Goal: Task Accomplishment & Management: Manage account settings

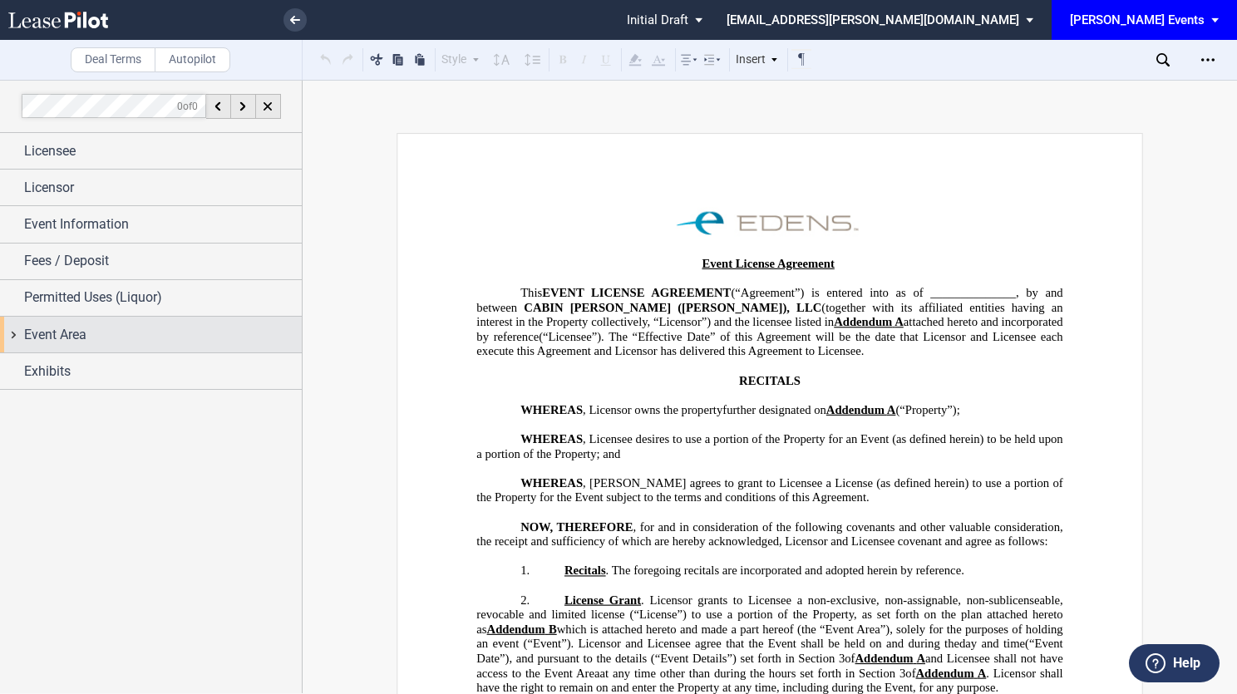
click at [169, 330] on div "Event Area" at bounding box center [163, 335] width 278 height 20
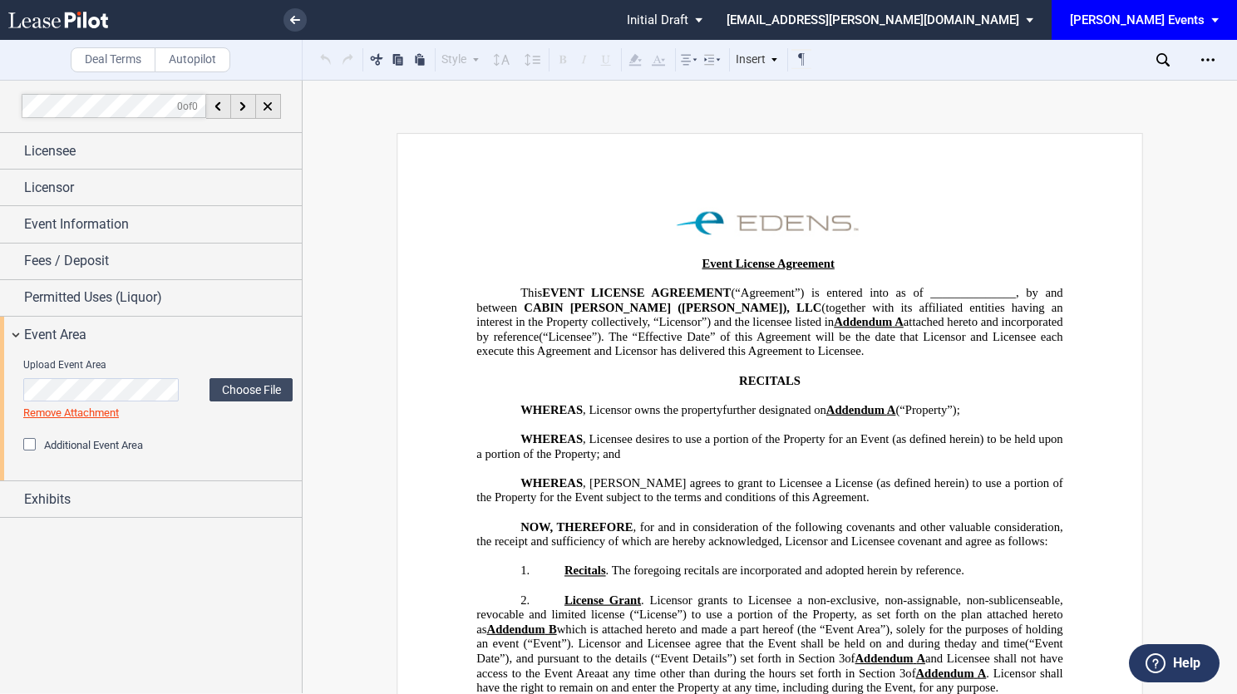
click at [95, 515] on div "Exhibits Attach Licensee's Certificate of Insurance Upload Licensee's Certifica…" at bounding box center [151, 499] width 302 height 37
click at [98, 508] on div "Exhibits" at bounding box center [151, 499] width 302 height 36
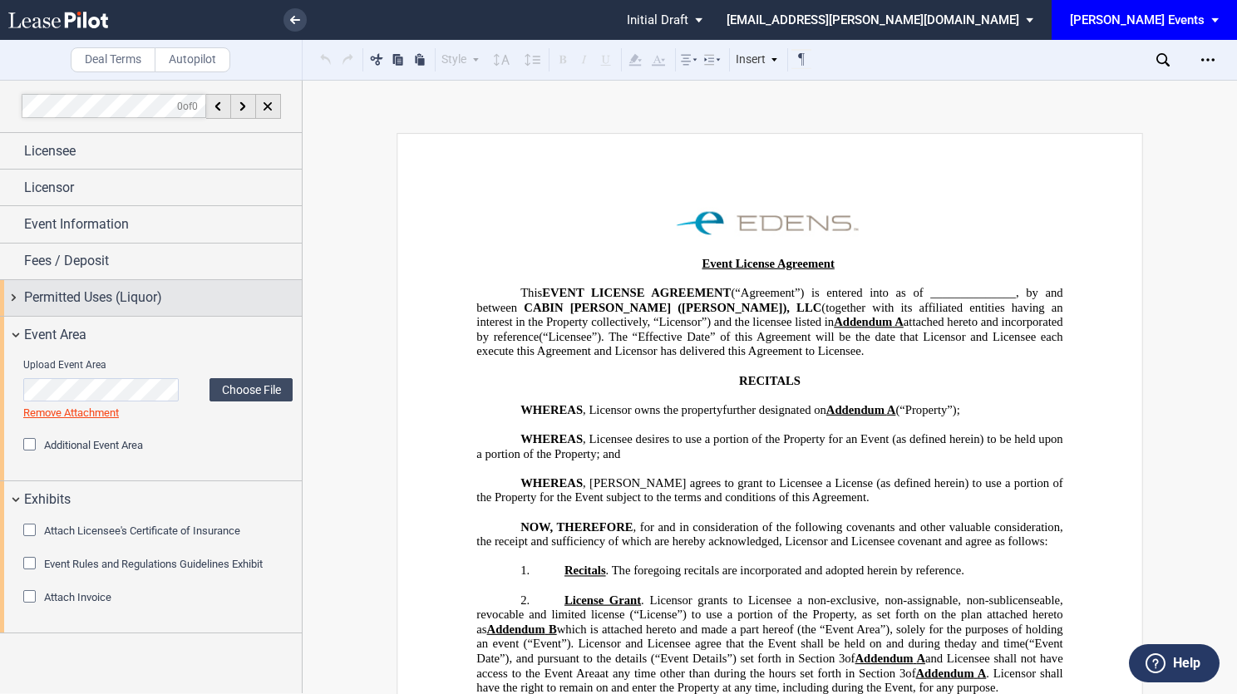
click at [99, 297] on span "Permitted Uses (Liquor)" at bounding box center [93, 298] width 138 height 20
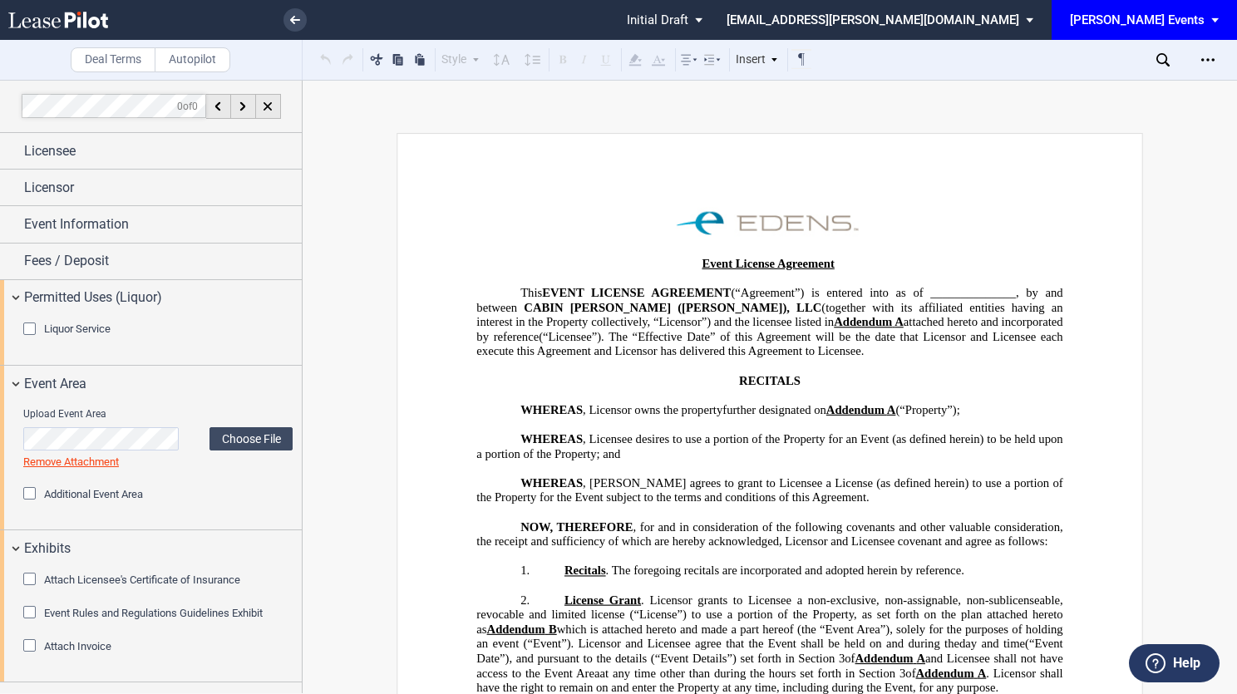
click at [1209, 17] on span "EDENS Events: \aEDENS Events\a" at bounding box center [1218, 20] width 20 height 40
click at [1162, 46] on md-option "[PERSON_NAME] Events" at bounding box center [1152, 45] width 158 height 27
click at [293, 19] on use at bounding box center [295, 20] width 10 height 8
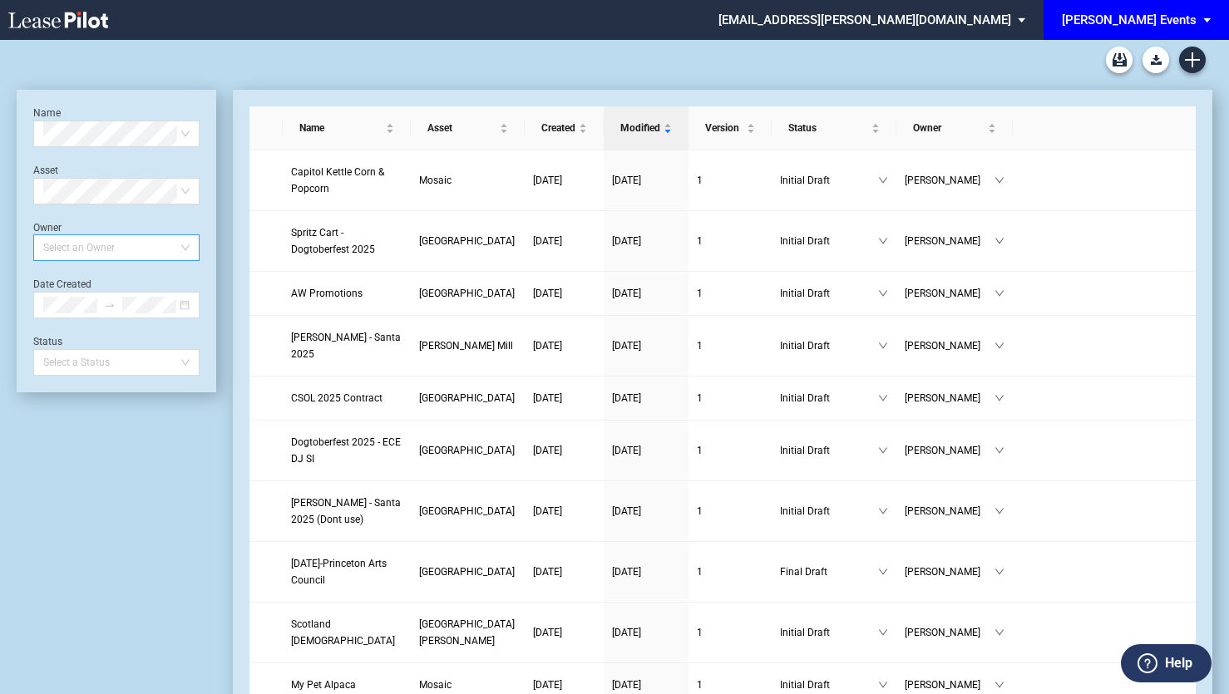
click at [185, 252] on div "Select an Owner" at bounding box center [116, 247] width 166 height 27
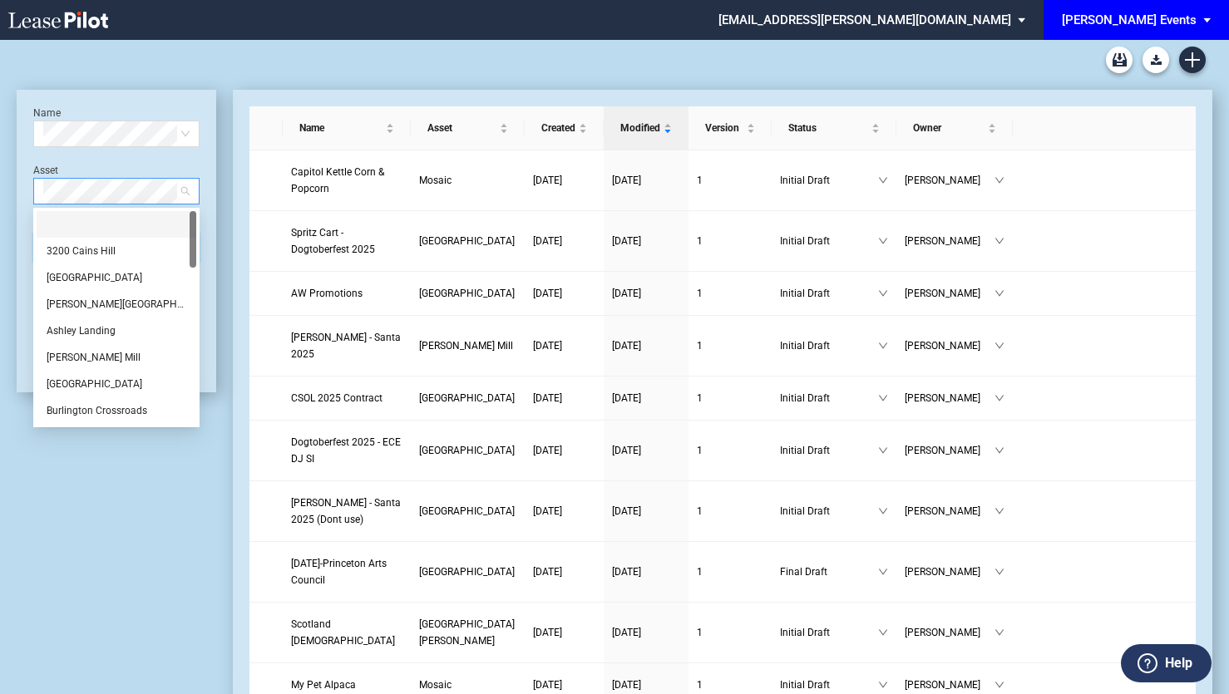
click at [198, 204] on div "Select Asset" at bounding box center [116, 191] width 166 height 27
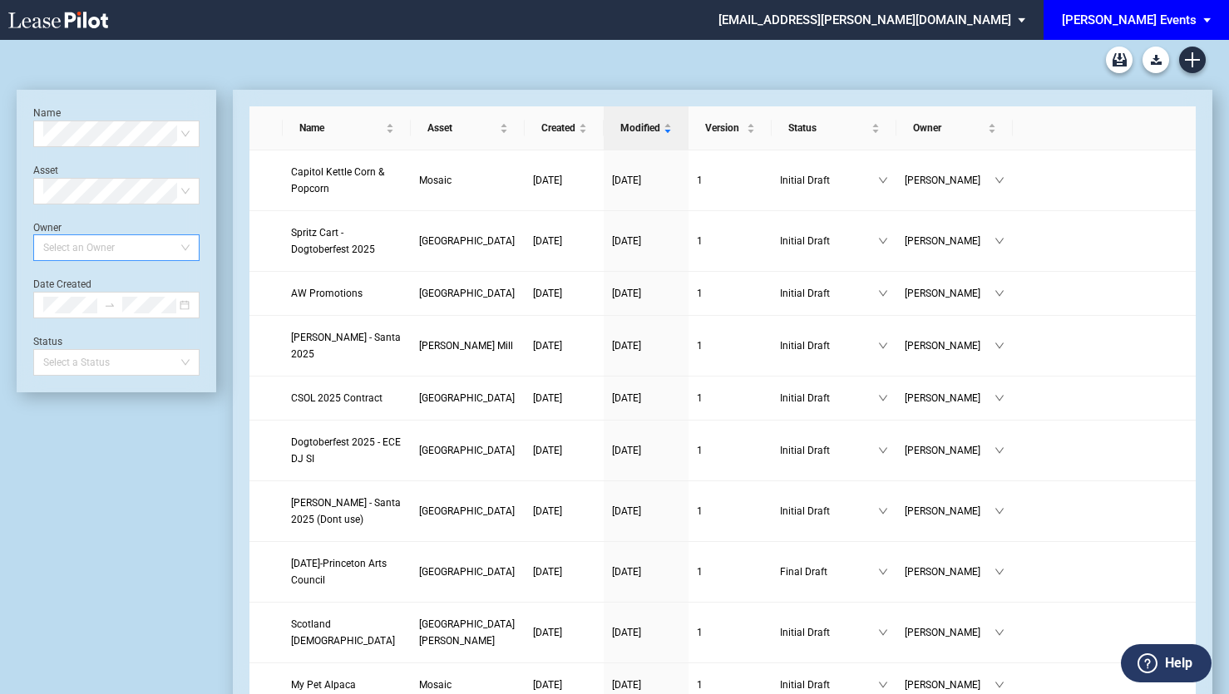
click at [188, 246] on div "Select an Owner" at bounding box center [116, 247] width 166 height 27
click at [190, 184] on div "Select Asset" at bounding box center [116, 191] width 166 height 27
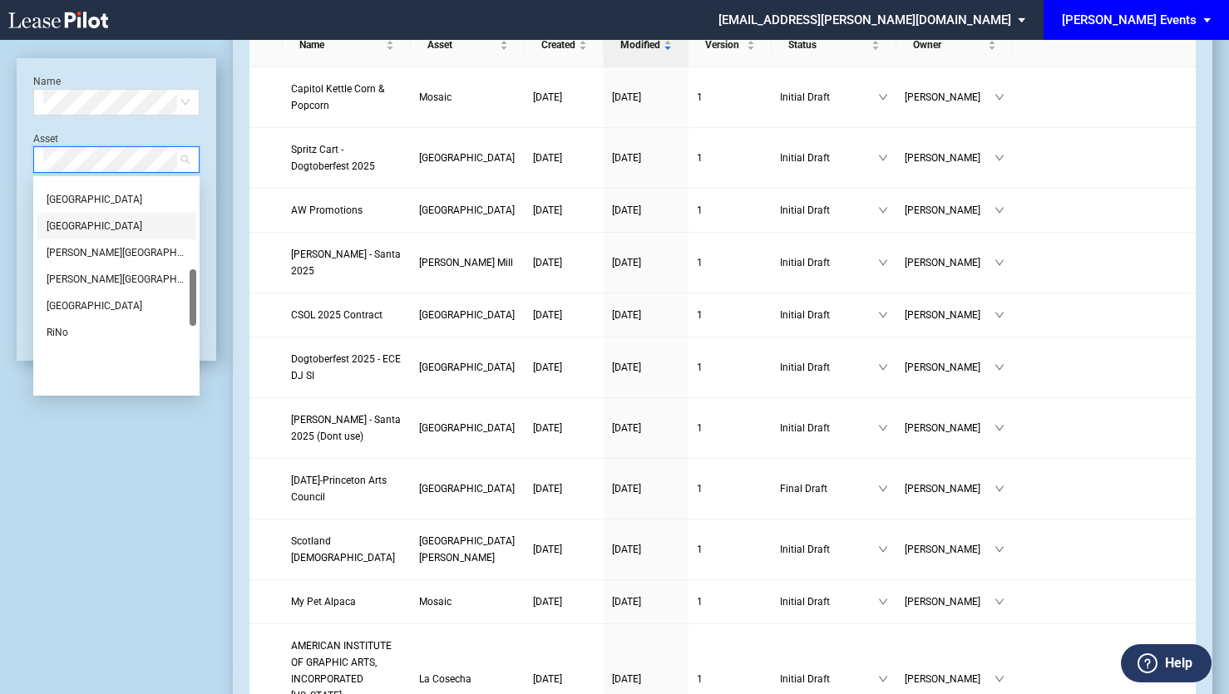
scroll to position [336, 0]
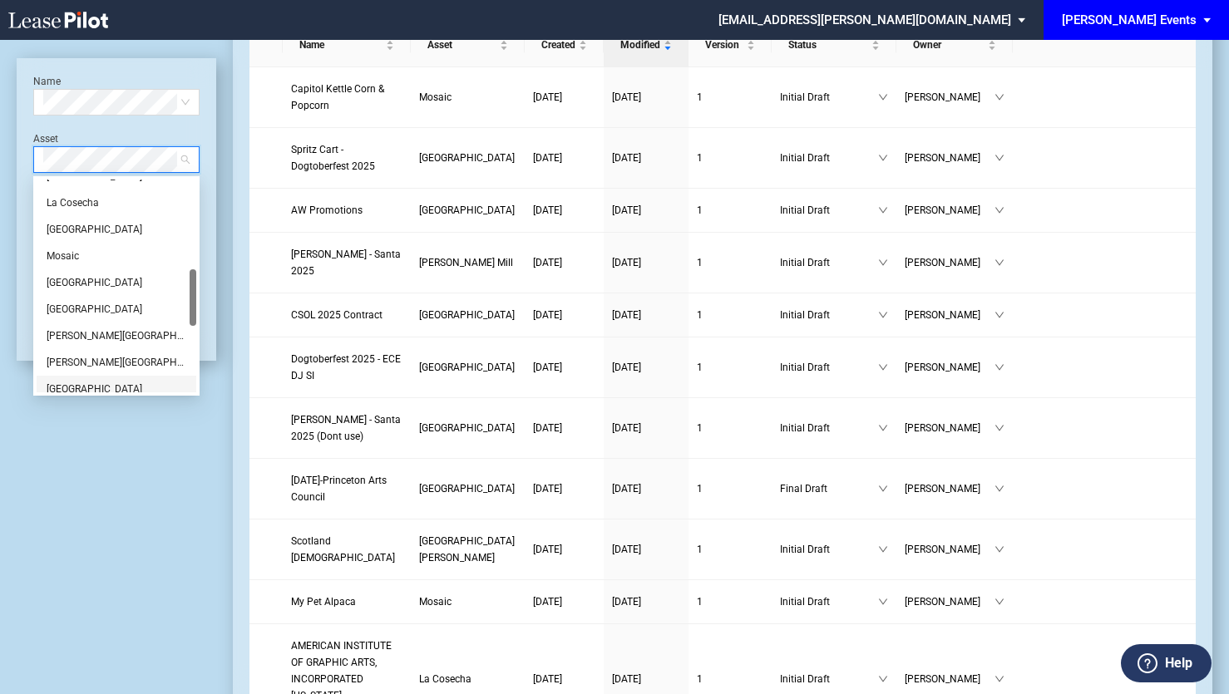
click at [102, 392] on div "[GEOGRAPHIC_DATA]" at bounding box center [117, 389] width 140 height 17
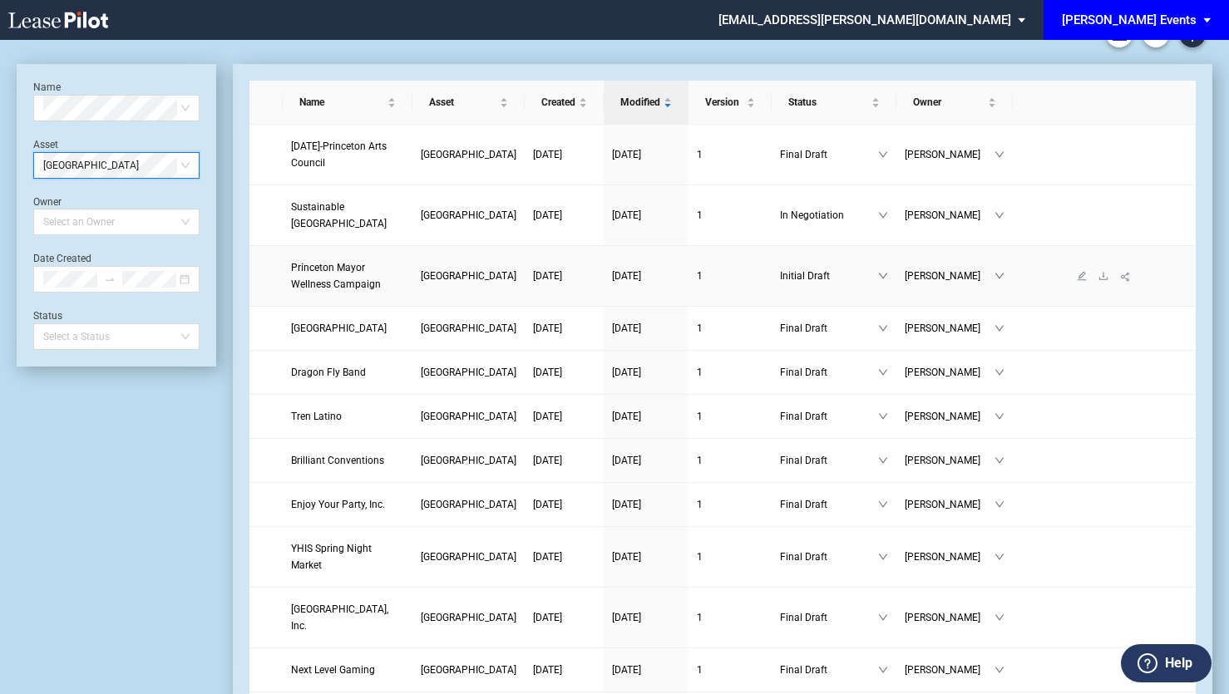
scroll to position [0, 0]
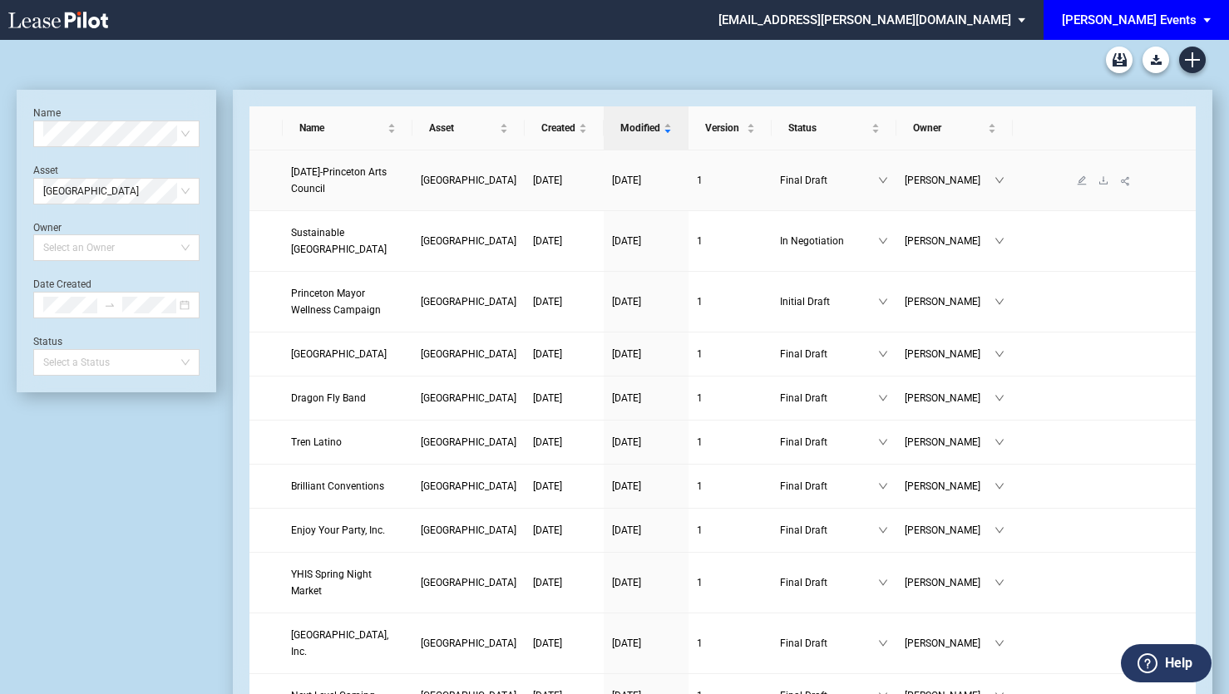
click at [472, 175] on span "[GEOGRAPHIC_DATA]" at bounding box center [469, 181] width 96 height 12
